Goal: Browse casually: Explore the website without a specific task or goal

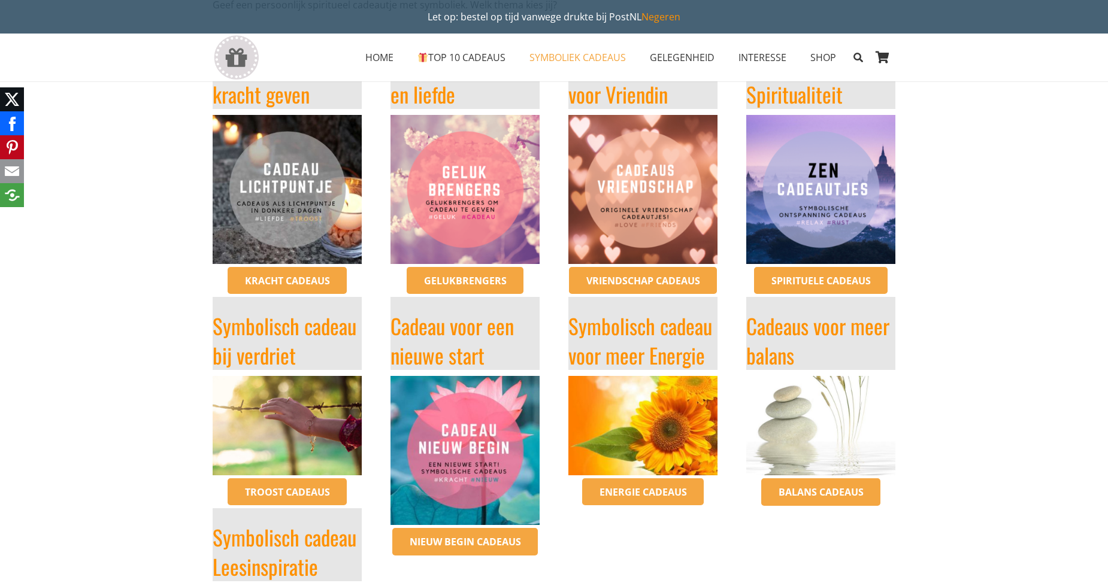
scroll to position [299, 0]
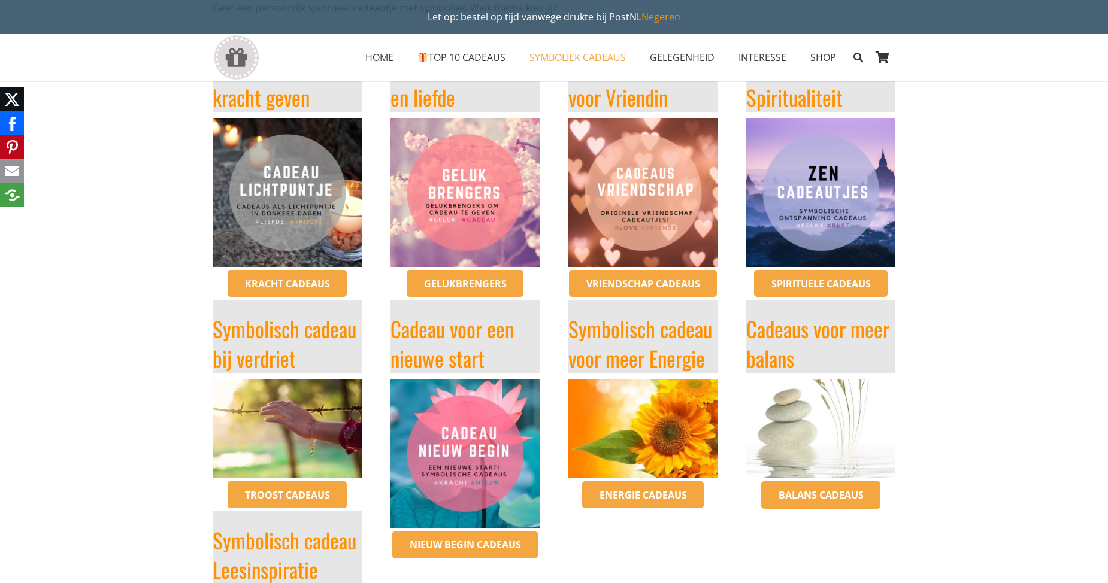
click at [475, 210] on img "Gelukbrengers om cadeau te geven ketting met symboliek vriendschap verjaardag" at bounding box center [464, 192] width 149 height 149
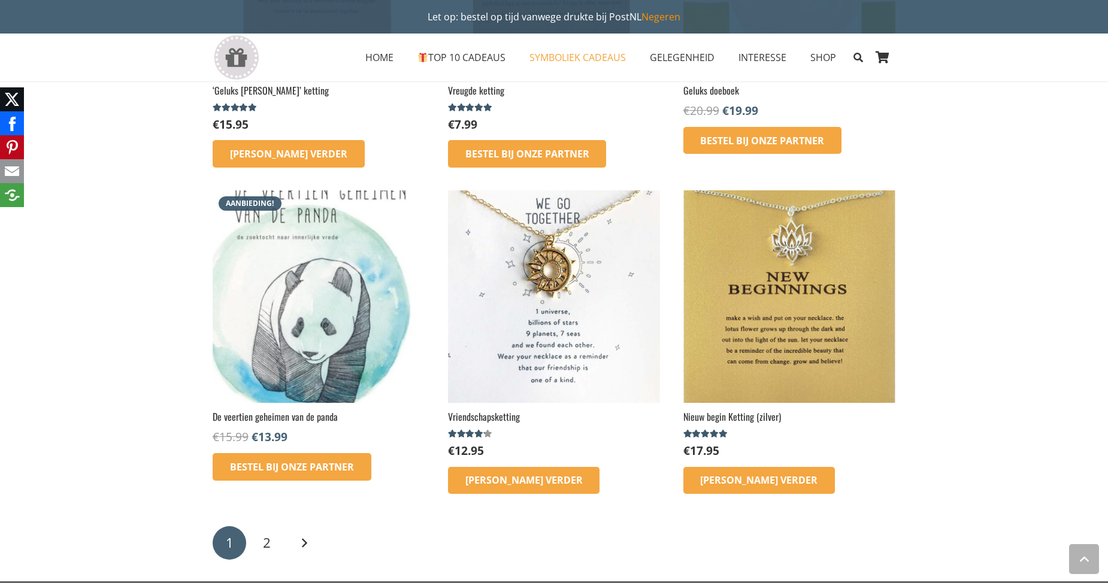
scroll to position [1796, 0]
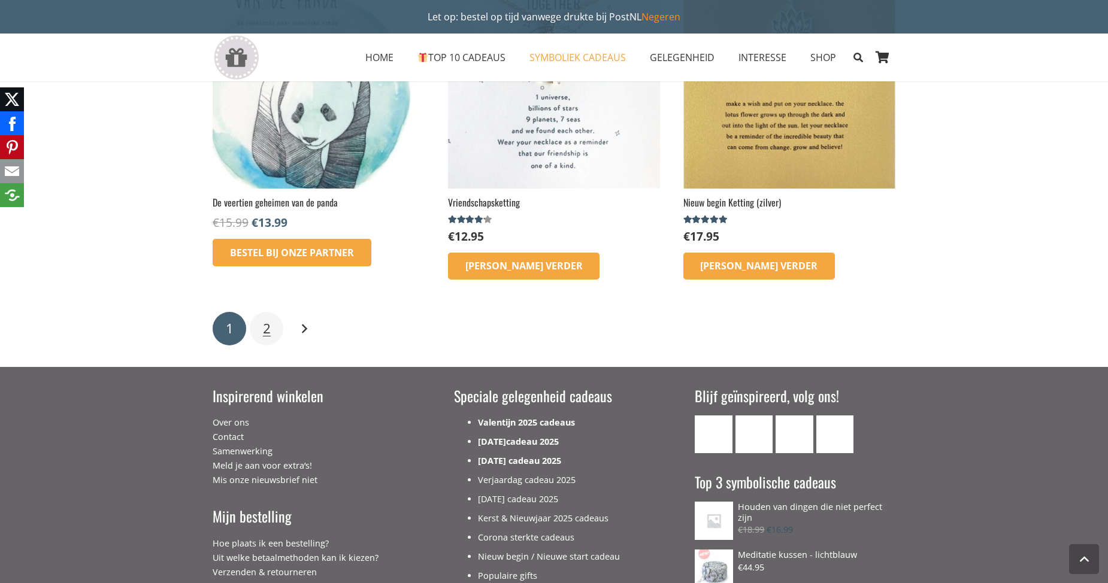
click at [269, 329] on span "2" at bounding box center [267, 328] width 8 height 19
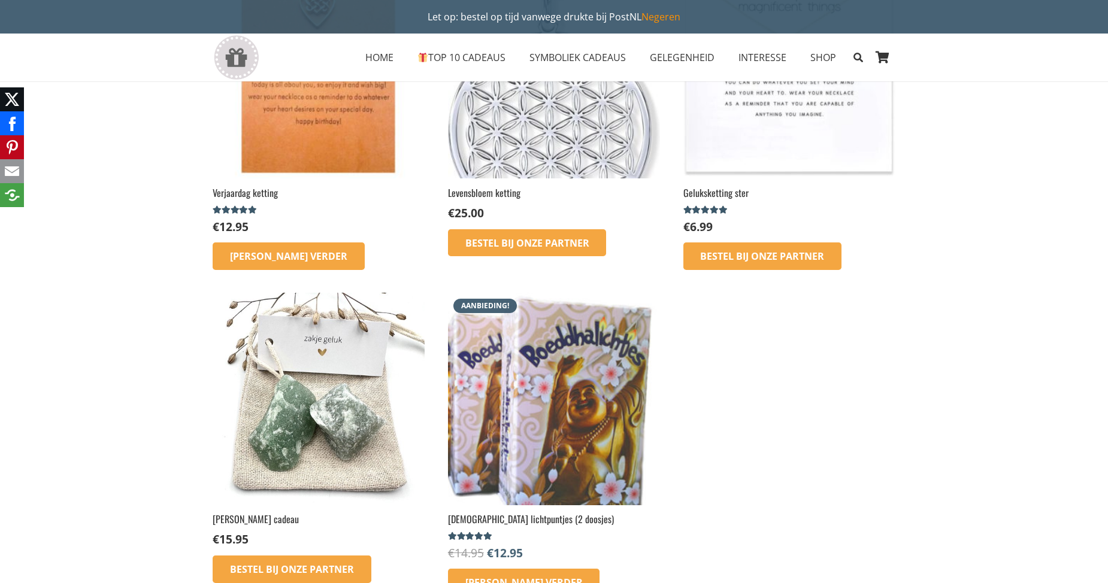
scroll to position [419, 0]
